Goal: Find specific page/section: Find specific page/section

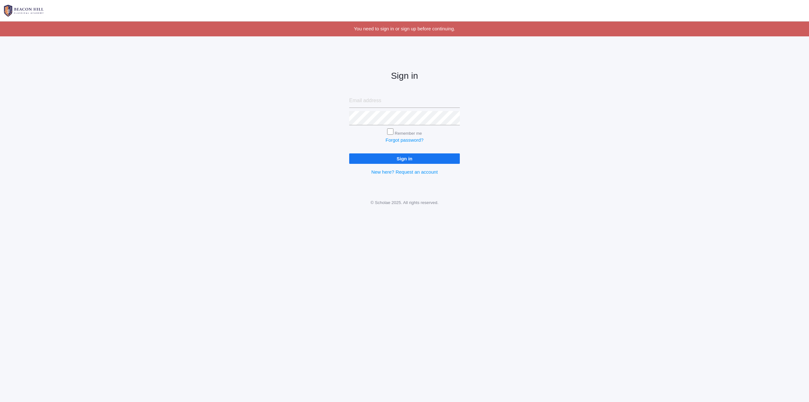
type input "erinandkaton@gmail.com"
click at [414, 156] on input "Sign in" at bounding box center [404, 158] width 111 height 10
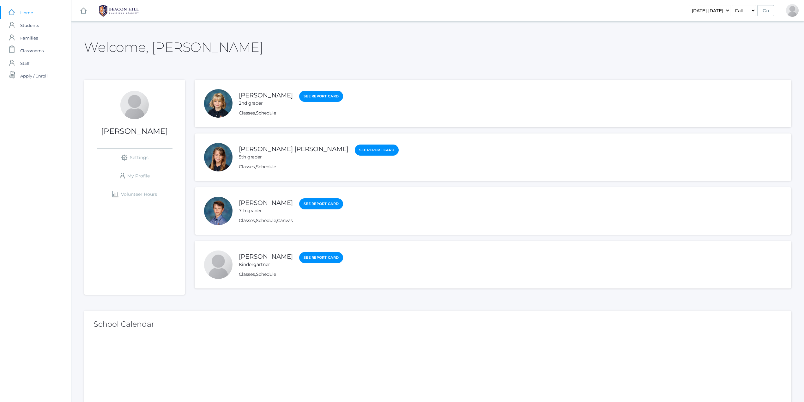
click at [272, 145] on link "[PERSON_NAME] [PERSON_NAME]" at bounding box center [294, 149] width 110 height 8
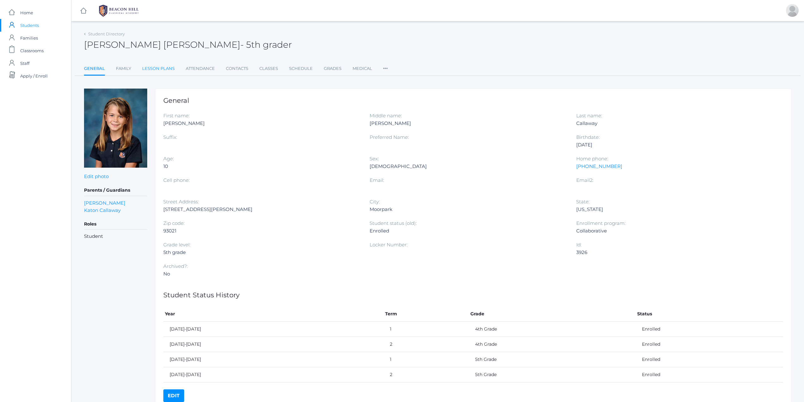
click at [156, 70] on link "Lesson Plans" at bounding box center [158, 68] width 33 height 13
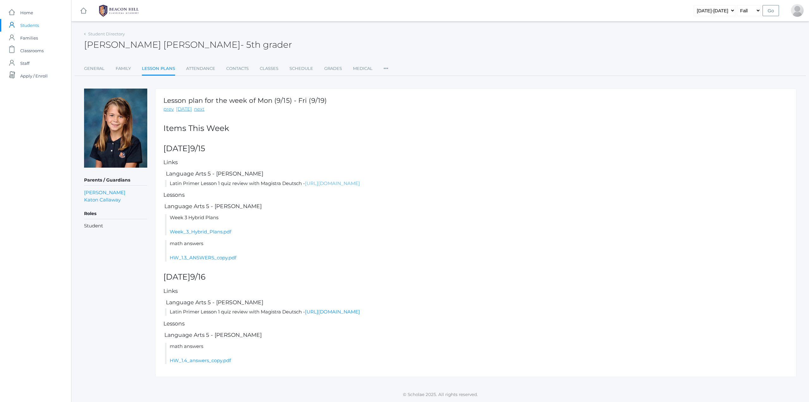
click at [321, 183] on link "[URL][DOMAIN_NAME]" at bounding box center [332, 183] width 55 height 6
click at [224, 230] on link "Week_3_Hybrid_Plans.pdf" at bounding box center [201, 231] width 62 height 6
